Goal: Task Accomplishment & Management: Use online tool/utility

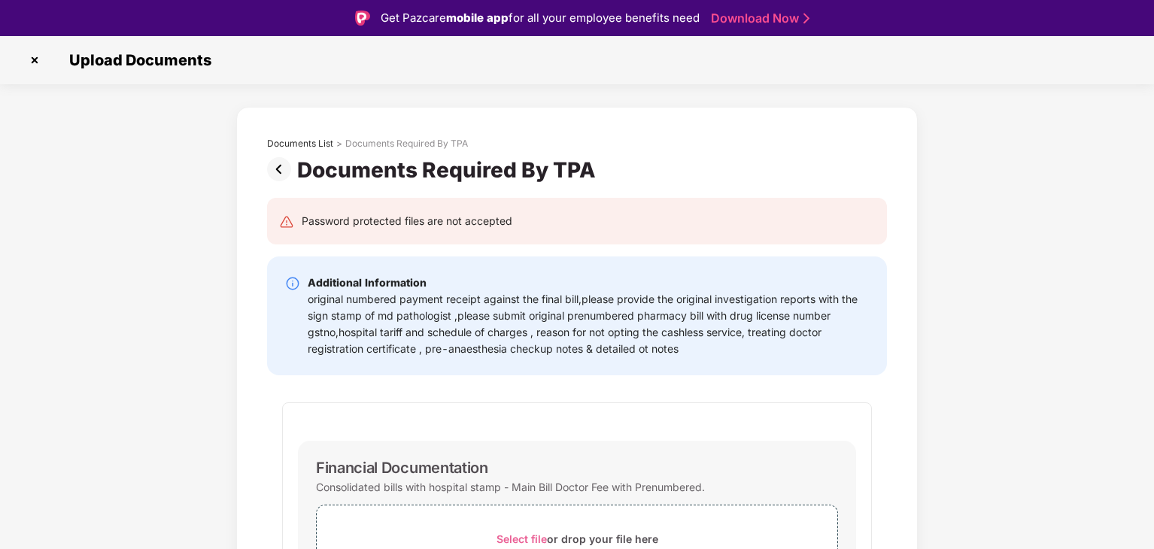
select select "**********"
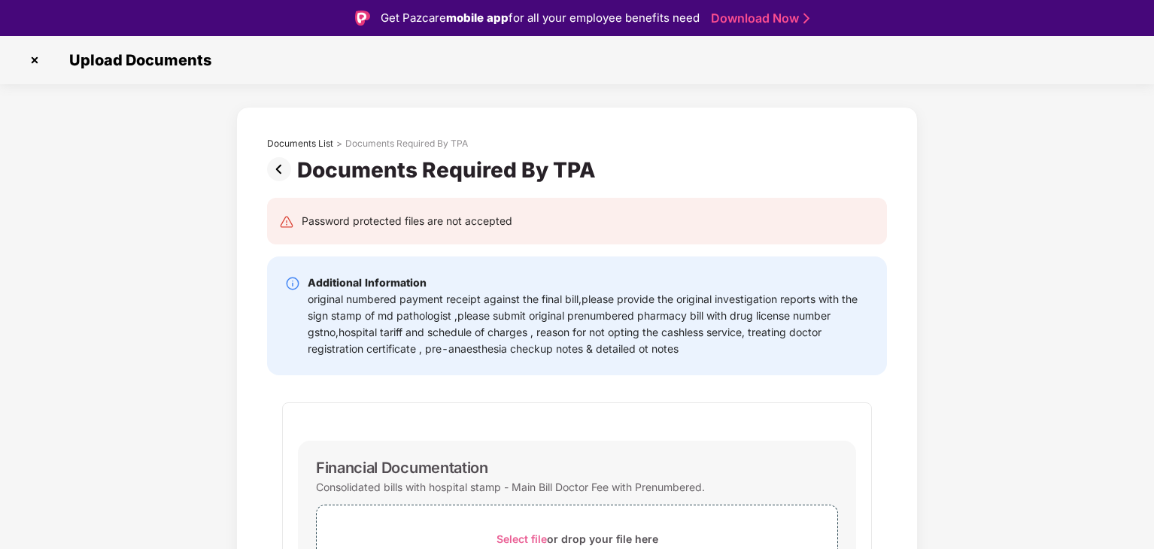
select select "**********"
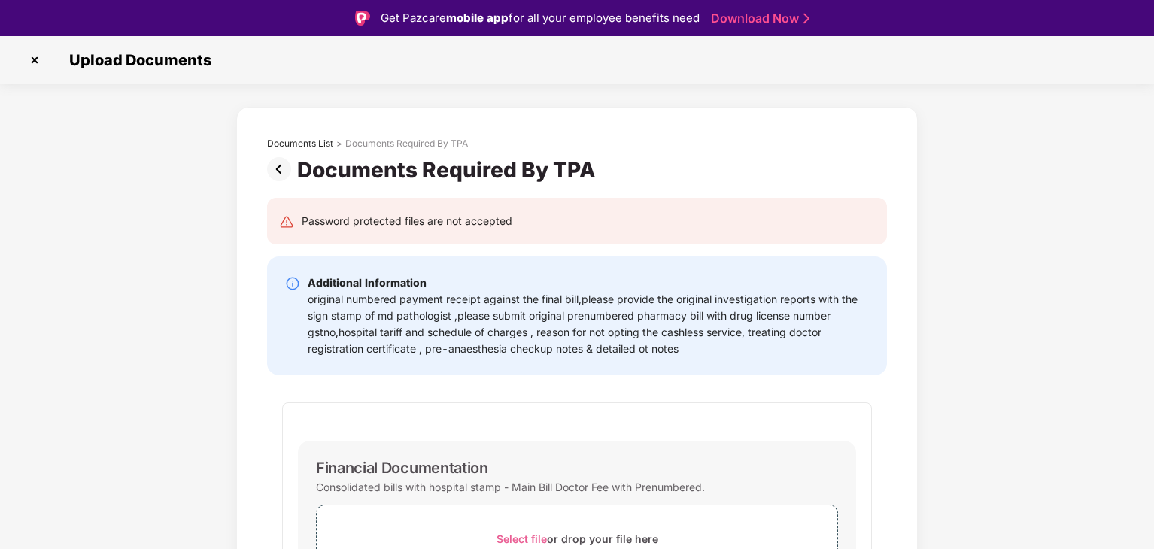
select select "**********"
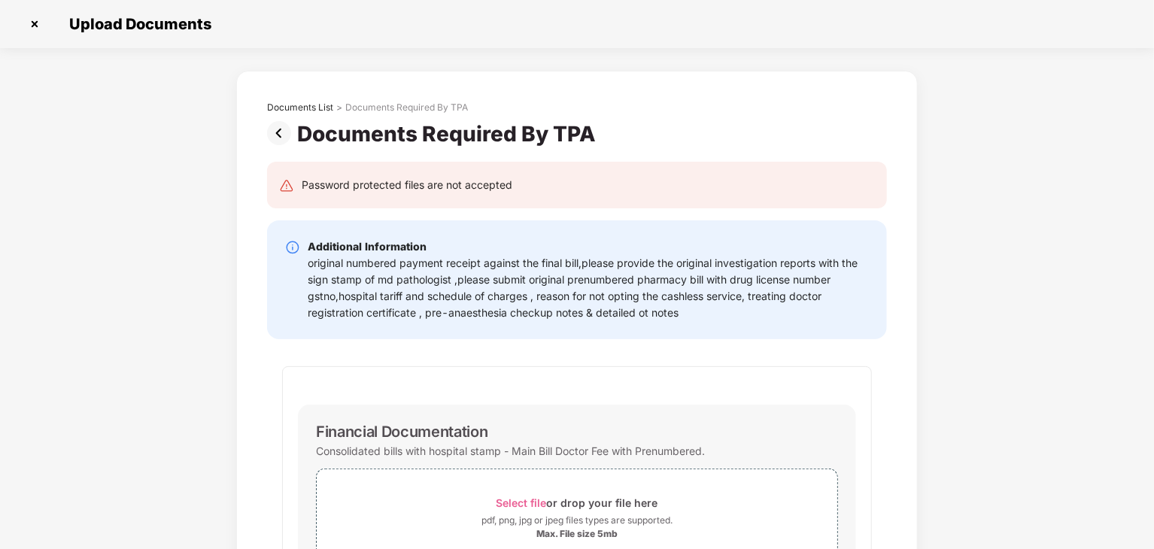
scroll to position [3201, 0]
